Goal: Information Seeking & Learning: Find specific fact

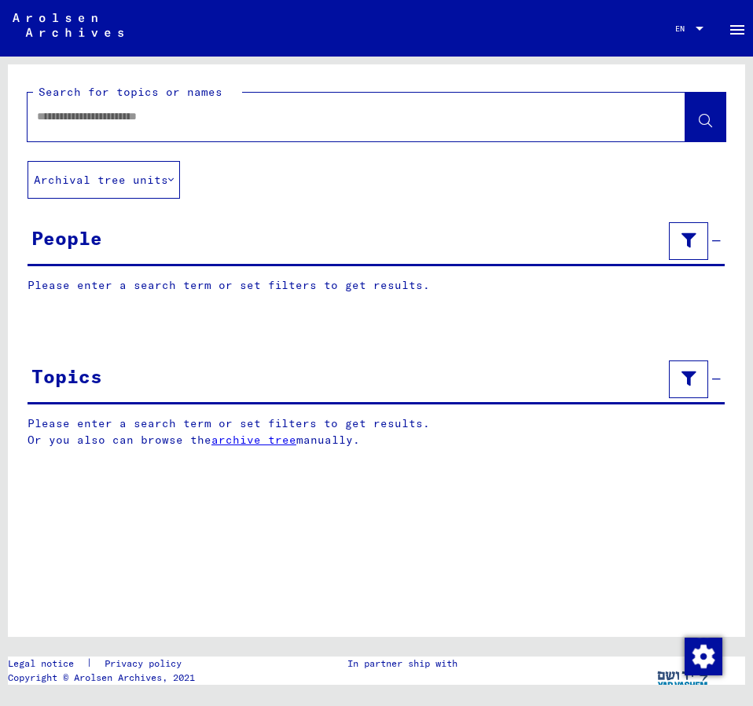
click at [103, 124] on input "text" at bounding box center [342, 116] width 611 height 17
type input "**********"
click at [705, 119] on icon at bounding box center [705, 121] width 13 height 13
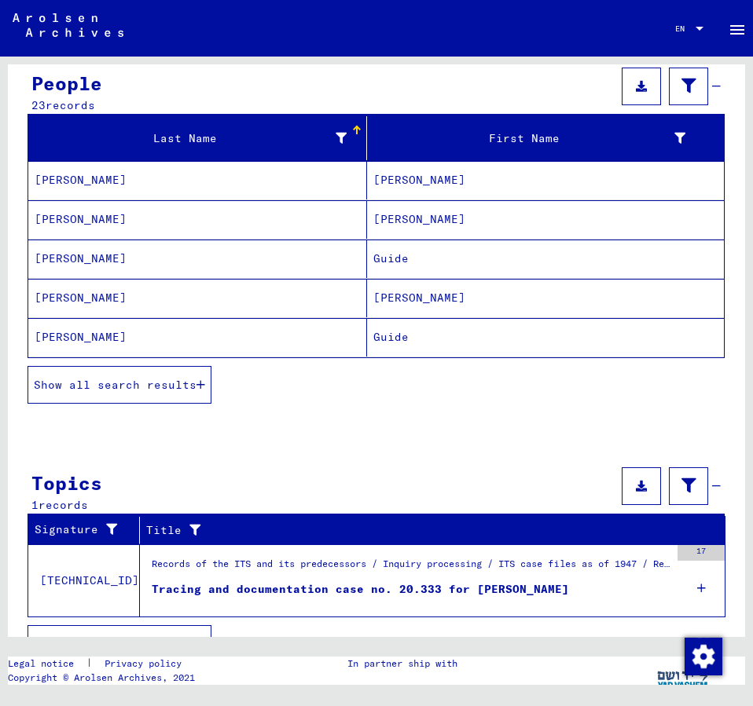
scroll to position [170, 0]
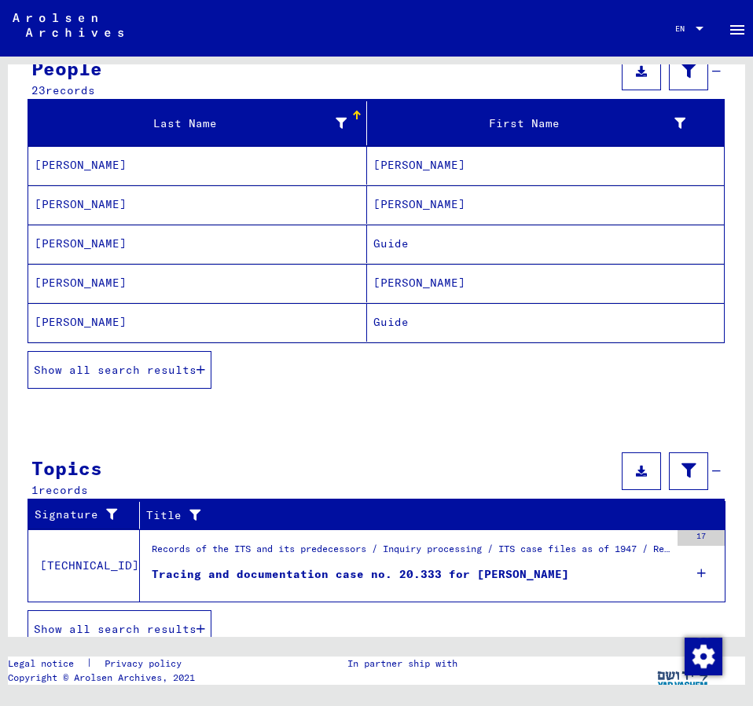
click at [121, 369] on span "Show all search results" at bounding box center [115, 370] width 163 height 14
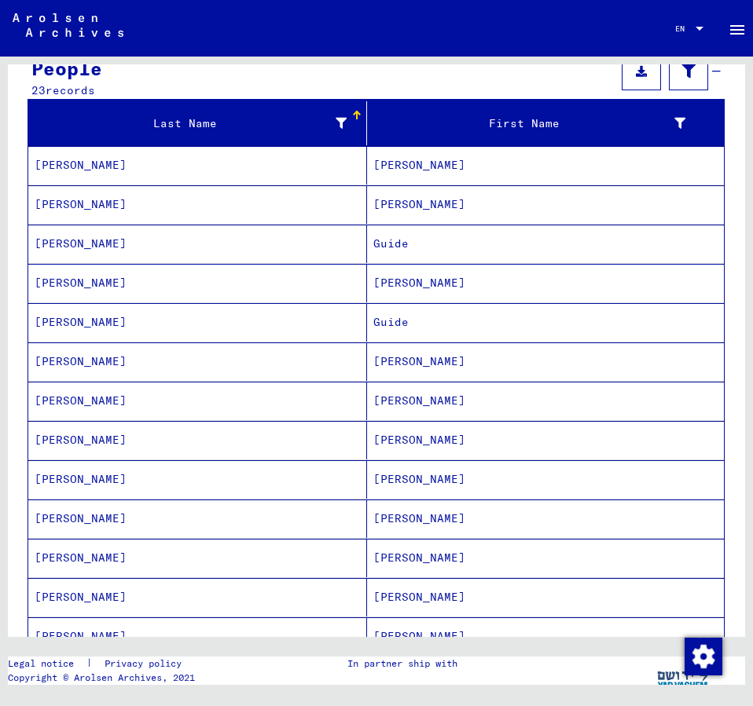
click at [438, 592] on mat-cell "[PERSON_NAME]" at bounding box center [545, 597] width 357 height 39
